Goal: Find specific page/section: Find specific page/section

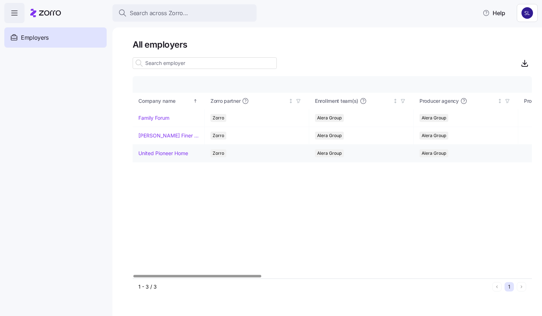
click at [180, 152] on link "United Pioneer Home" at bounding box center [163, 153] width 50 height 7
